Goal: Navigation & Orientation: Find specific page/section

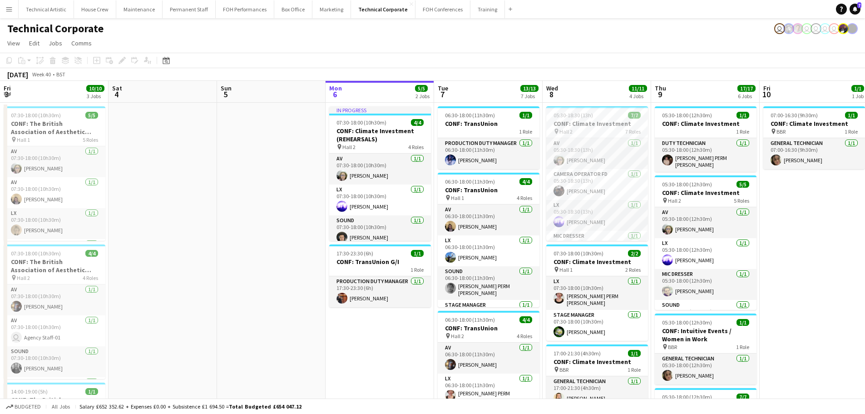
scroll to position [0, 217]
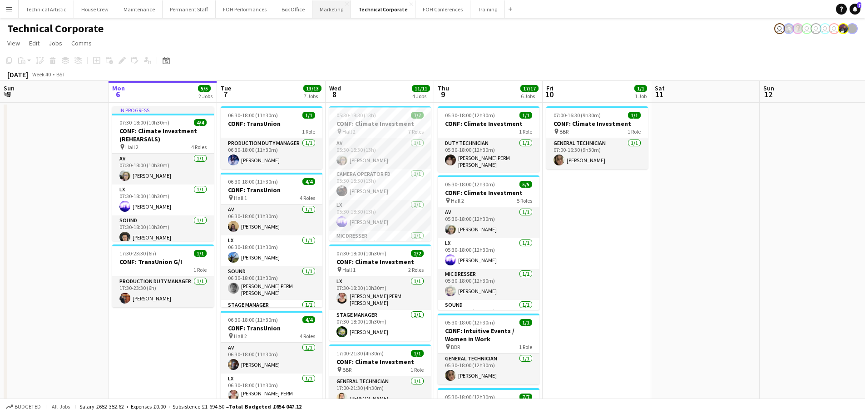
click at [312, 13] on button "Marketing Close" at bounding box center [331, 9] width 39 height 18
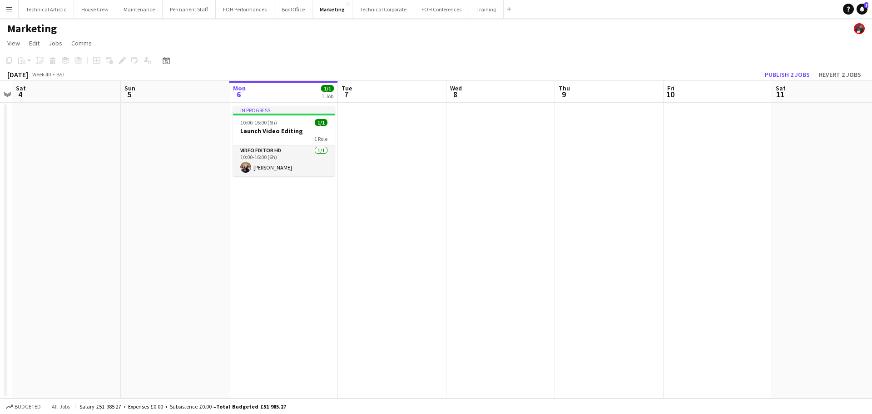
drag, startPoint x: 151, startPoint y: 220, endPoint x: 596, endPoint y: 204, distance: 444.8
click at [598, 204] on app-calendar-viewport "Thu 2 Fri 3 Sat 4 Sun 5 Mon 6 1/1 1 Job Tue 7 Wed 8 Thu 9 Fri 10 Sat 11 Sun 12 …" at bounding box center [436, 239] width 872 height 317
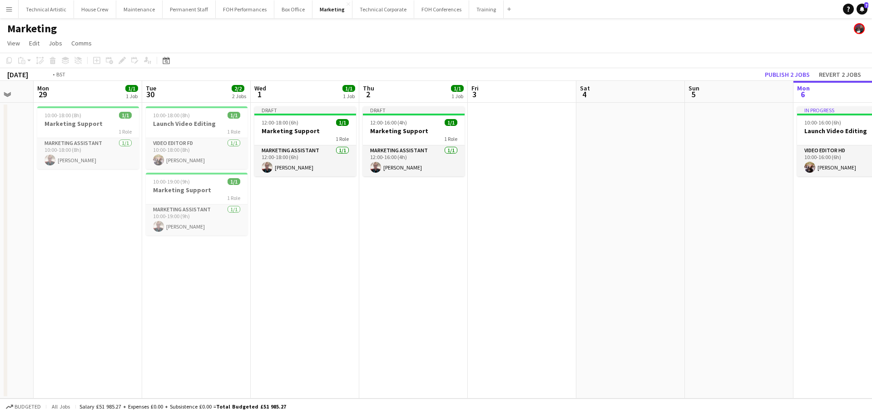
scroll to position [0, 259]
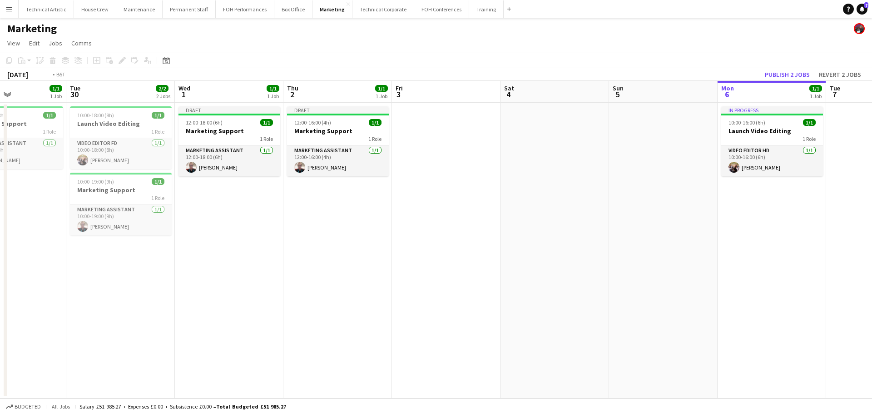
drag, startPoint x: 266, startPoint y: 203, endPoint x: 537, endPoint y: 182, distance: 271.9
click at [537, 182] on app-calendar-viewport "Sat 27 Sun 28 Mon 29 1/1 1 Job Tue 30 2/2 2 Jobs Wed 1 1/1 1 Job Thu 2 1/1 1 Jo…" at bounding box center [436, 239] width 872 height 317
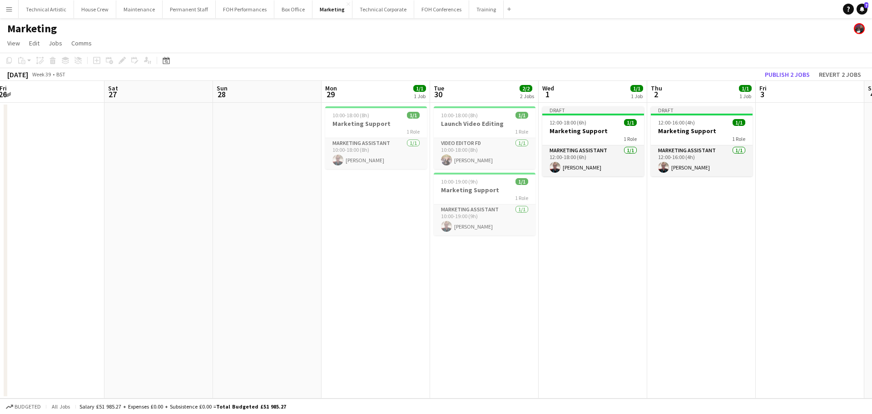
drag, startPoint x: 199, startPoint y: 234, endPoint x: 554, endPoint y: 234, distance: 355.5
click at [554, 234] on app-calendar-viewport "Wed 24 Thu 25 Fri 26 Sat 27 Sun 28 Mon 29 1/1 1 Job Tue 30 2/2 2 Jobs Wed 1 1/1…" at bounding box center [436, 239] width 872 height 317
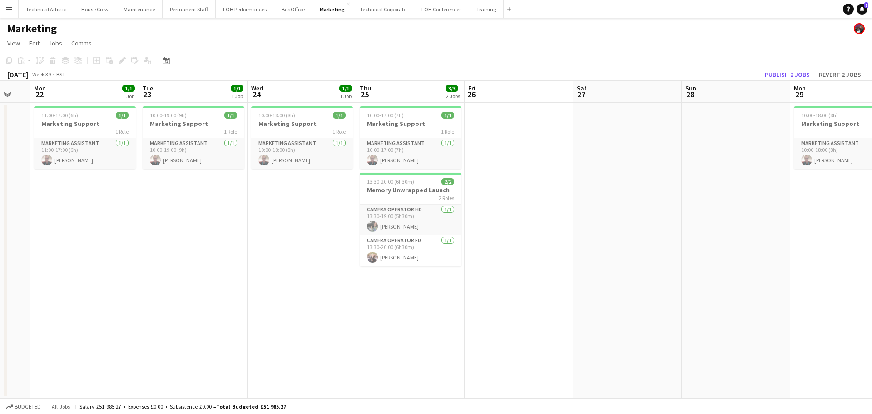
scroll to position [0, 273]
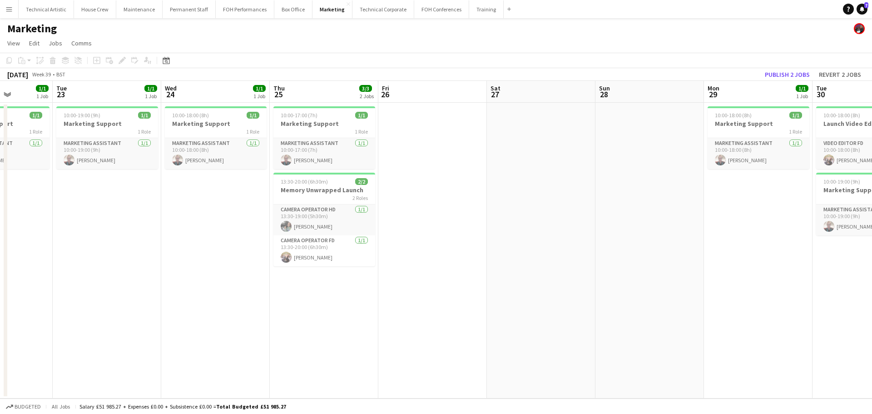
drag, startPoint x: 229, startPoint y: 231, endPoint x: 426, endPoint y: 229, distance: 197.1
click at [426, 229] on app-calendar-viewport "Sat 20 Sun 21 Mon 22 1/1 1 Job Tue 23 1/1 1 Job Wed 24 1/1 1 Job Thu 25 3/3 2 J…" at bounding box center [436, 239] width 872 height 317
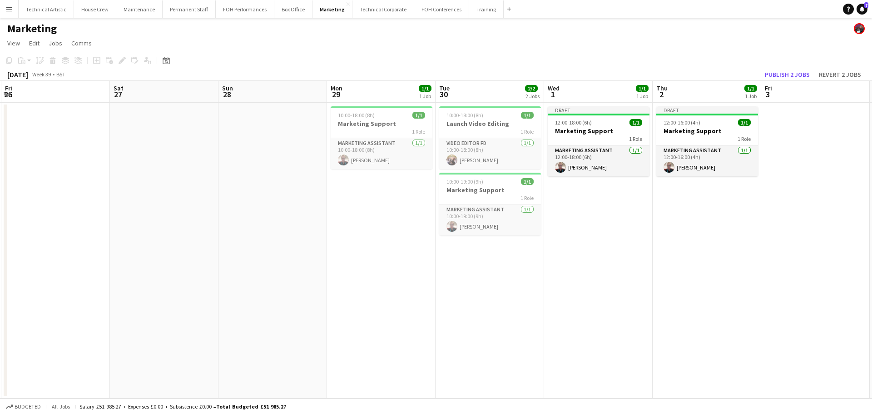
scroll to position [0, 337]
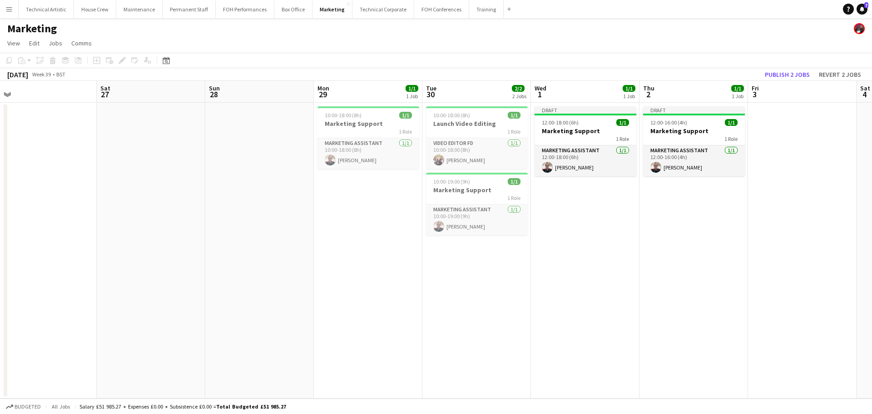
drag, startPoint x: 594, startPoint y: 234, endPoint x: 204, endPoint y: 182, distance: 393.5
click at [204, 182] on app-calendar-viewport "Tue 23 1/1 1 Job Wed 24 1/1 1 Job Thu 25 3/3 2 Jobs Fri 26 Sat 27 Sun 28 Mon 29…" at bounding box center [436, 239] width 872 height 317
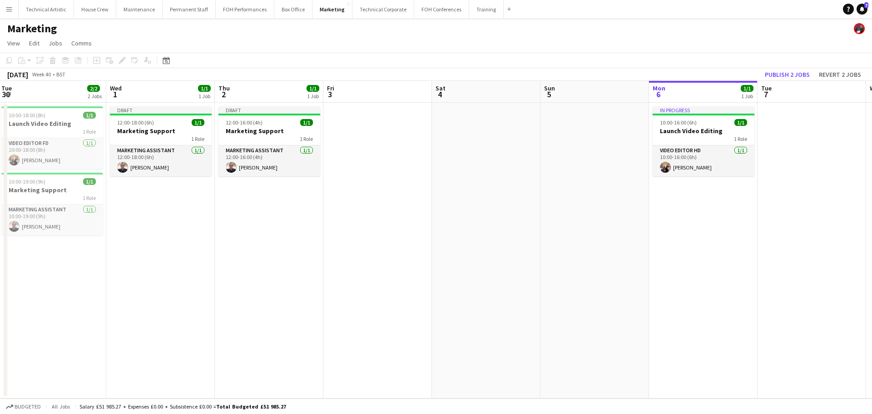
drag, startPoint x: 407, startPoint y: 223, endPoint x: 269, endPoint y: 211, distance: 139.1
click at [269, 211] on app-calendar-viewport "Sat 27 Sun 28 Mon 29 1/1 1 Job Tue 30 2/2 2 Jobs Wed 1 1/1 1 Job Thu 2 1/1 1 Jo…" at bounding box center [436, 239] width 872 height 317
drag, startPoint x: 446, startPoint y: 198, endPoint x: 211, endPoint y: 178, distance: 236.5
click at [211, 178] on app-calendar-viewport "Sat 27 Sun 28 Mon 29 1/1 1 Job Tue 30 2/2 2 Jobs Wed 1 1/1 1 Job Thu 2 1/1 1 Jo…" at bounding box center [436, 239] width 872 height 317
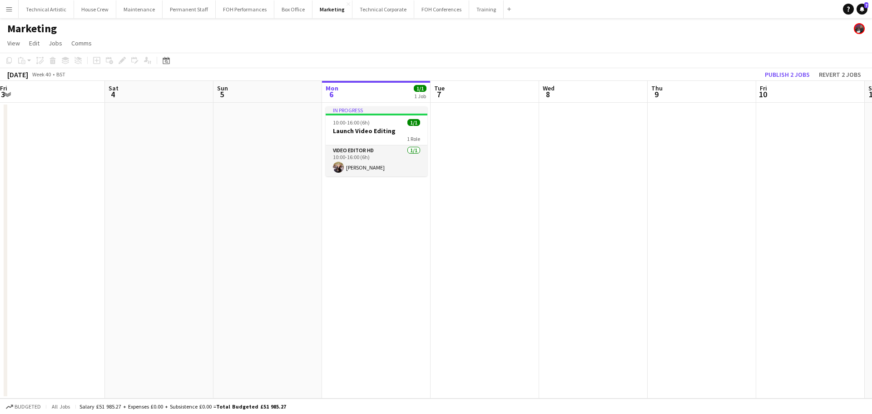
scroll to position [0, 333]
drag, startPoint x: 369, startPoint y: 9, endPoint x: 366, endPoint y: 15, distance: 6.9
click at [370, 9] on button "Technical Corporate Close" at bounding box center [383, 9] width 62 height 18
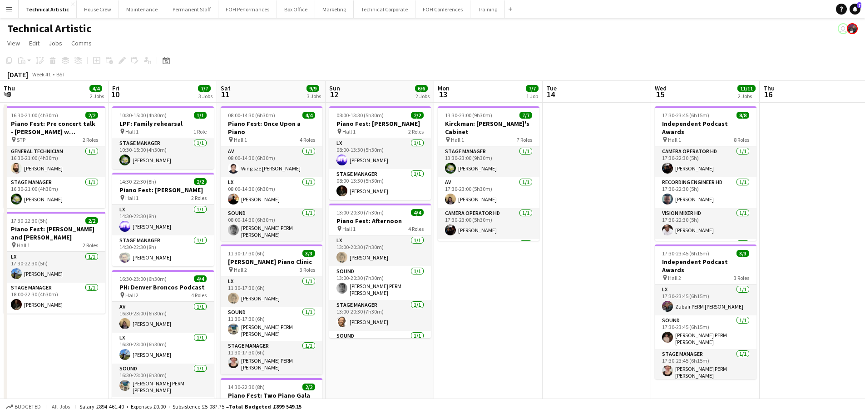
scroll to position [0, 301]
